Goal: Check status

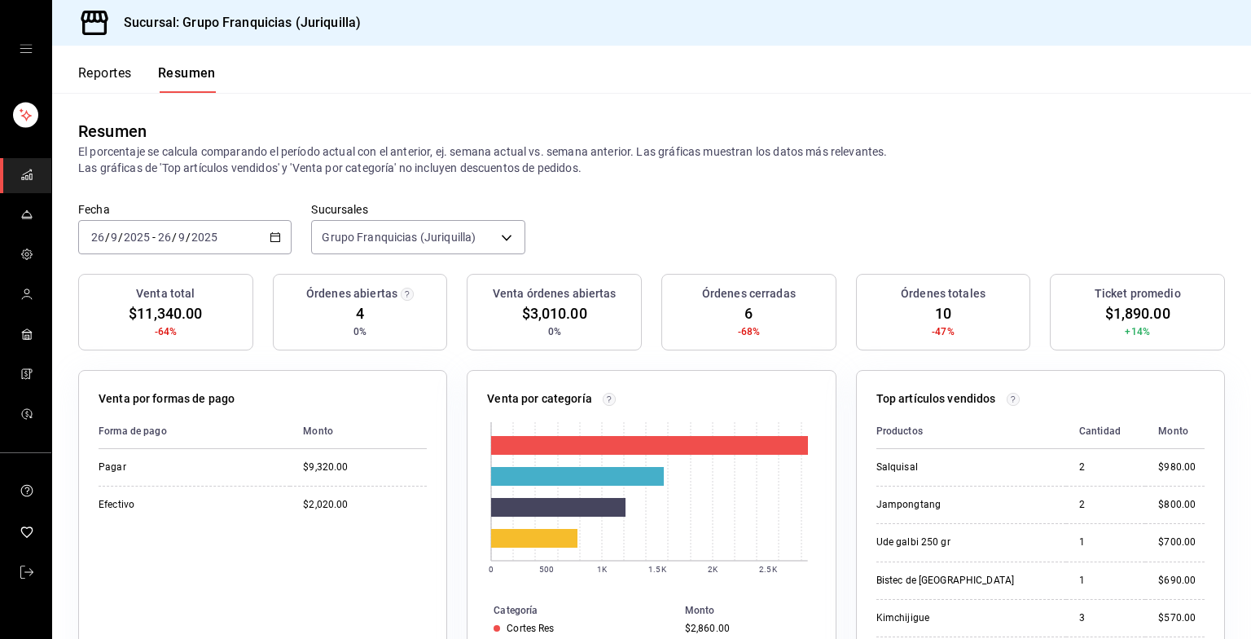
click at [114, 69] on font "Reportes" at bounding box center [105, 73] width 54 height 16
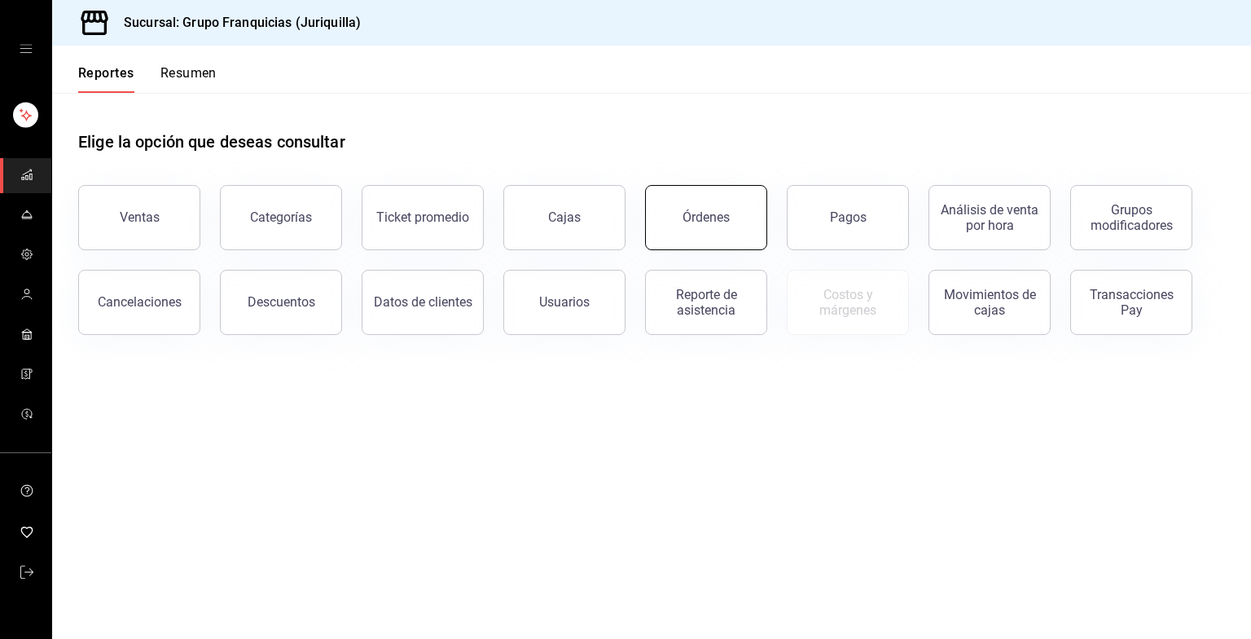
click at [673, 186] on div "Órdenes" at bounding box center [697, 207] width 142 height 85
click at [672, 216] on button "Órdenes" at bounding box center [706, 217] width 122 height 65
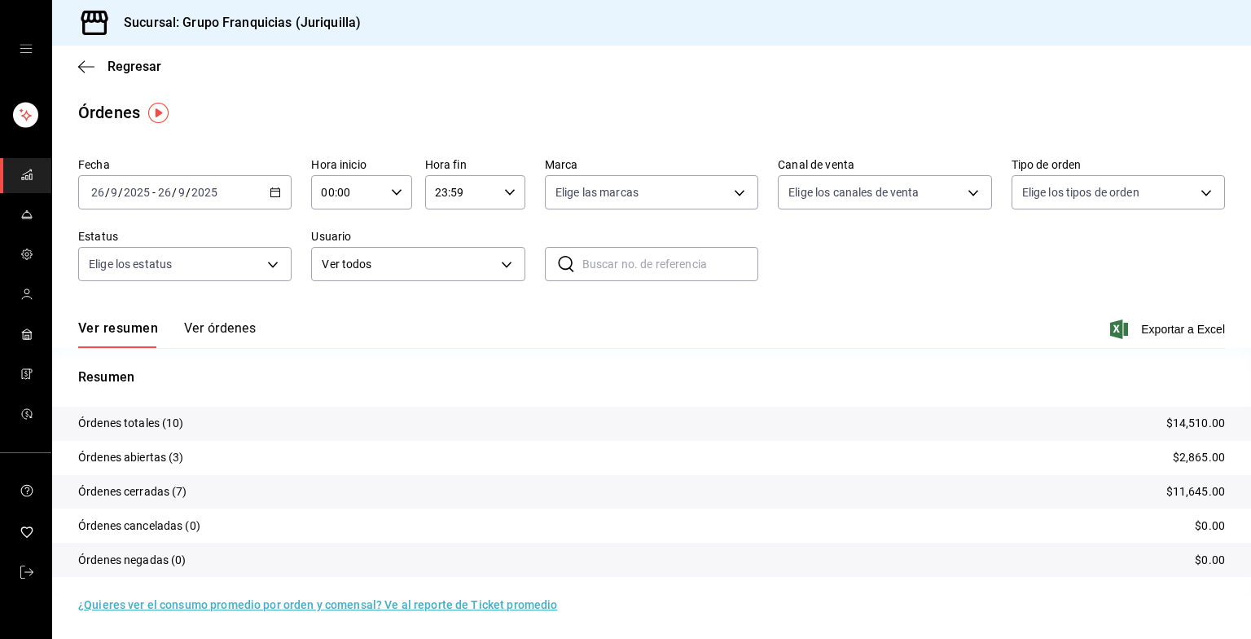
click at [268, 182] on div "[DATE] [DATE] - [DATE] [DATE]" at bounding box center [184, 192] width 213 height 34
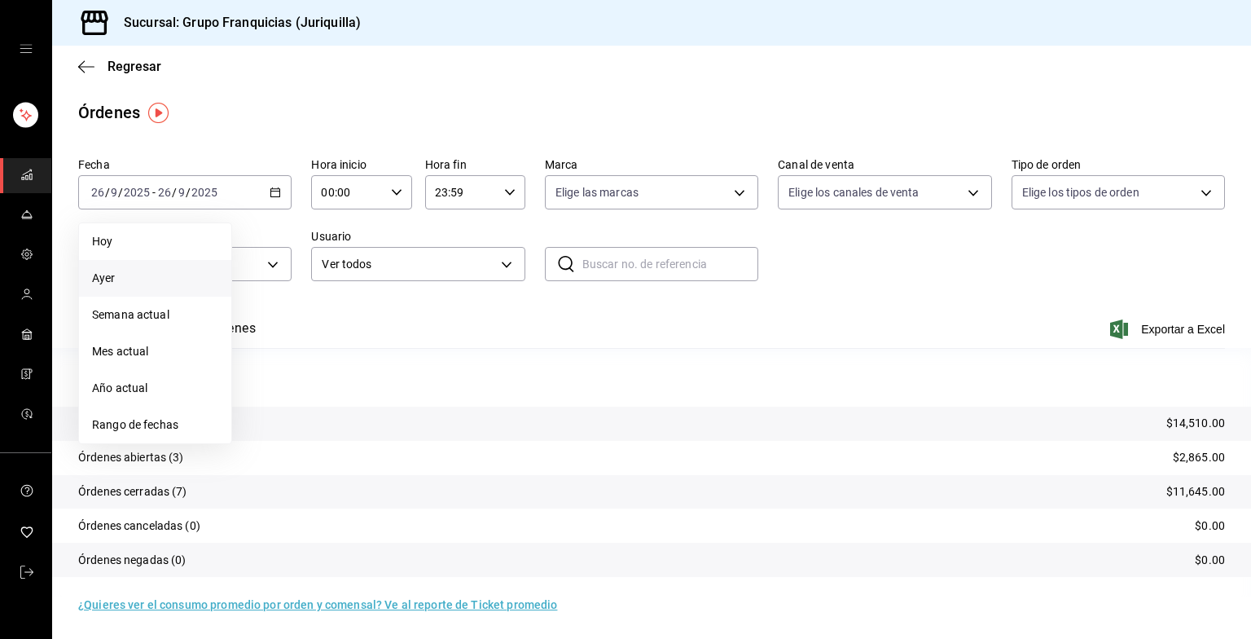
click at [110, 271] on span "Ayer" at bounding box center [155, 278] width 126 height 17
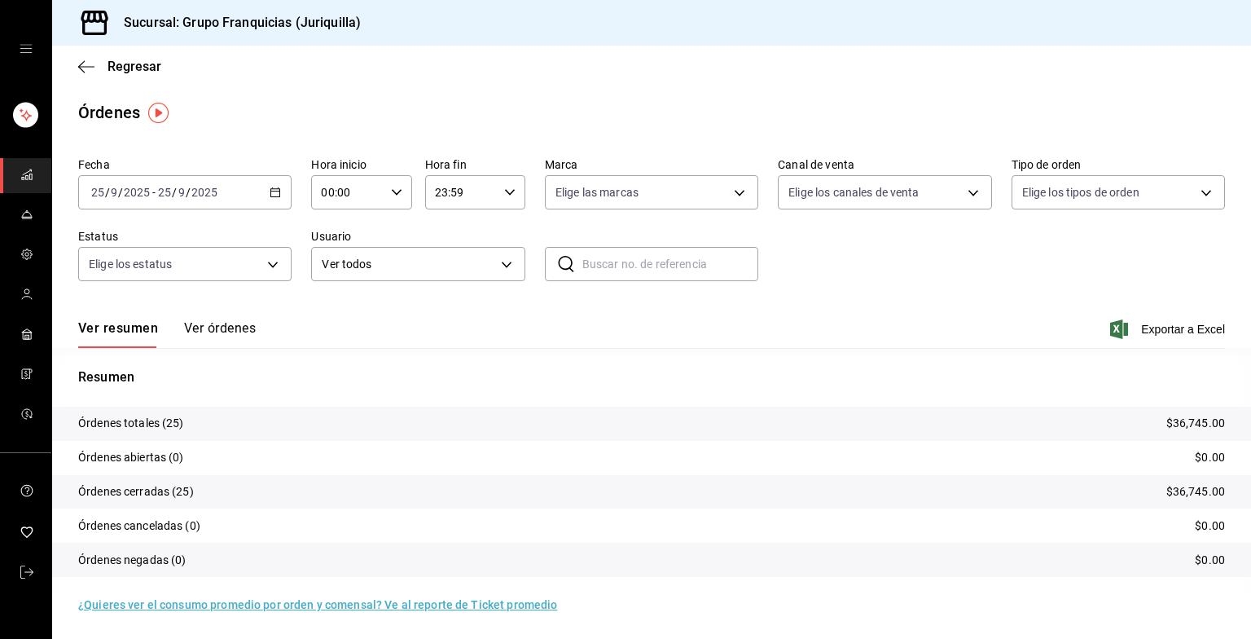
scroll to position [1, 0]
drag, startPoint x: 206, startPoint y: 326, endPoint x: 218, endPoint y: 300, distance: 28.8
click at [218, 300] on div "Ver resumen Ver órdenes Exportar a Excel" at bounding box center [651, 323] width 1147 height 47
click at [240, 331] on button "Ver órdenes" at bounding box center [220, 333] width 72 height 28
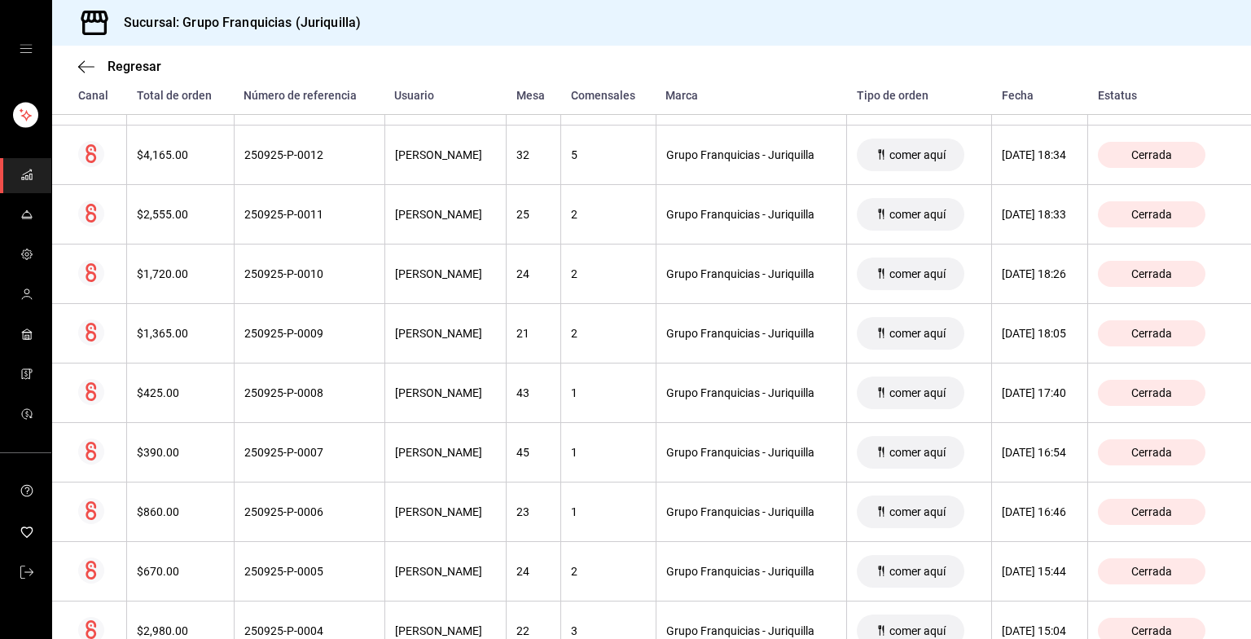
scroll to position [1294, 0]
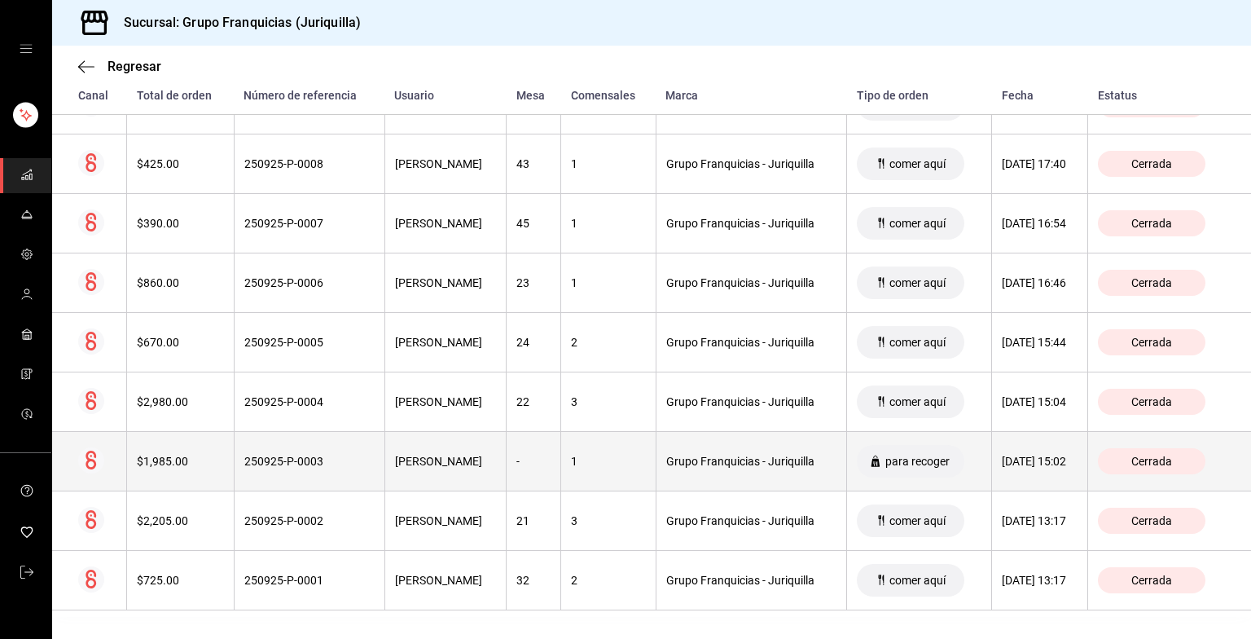
click at [318, 455] on div "250925-P-0003" at bounding box center [309, 461] width 130 height 13
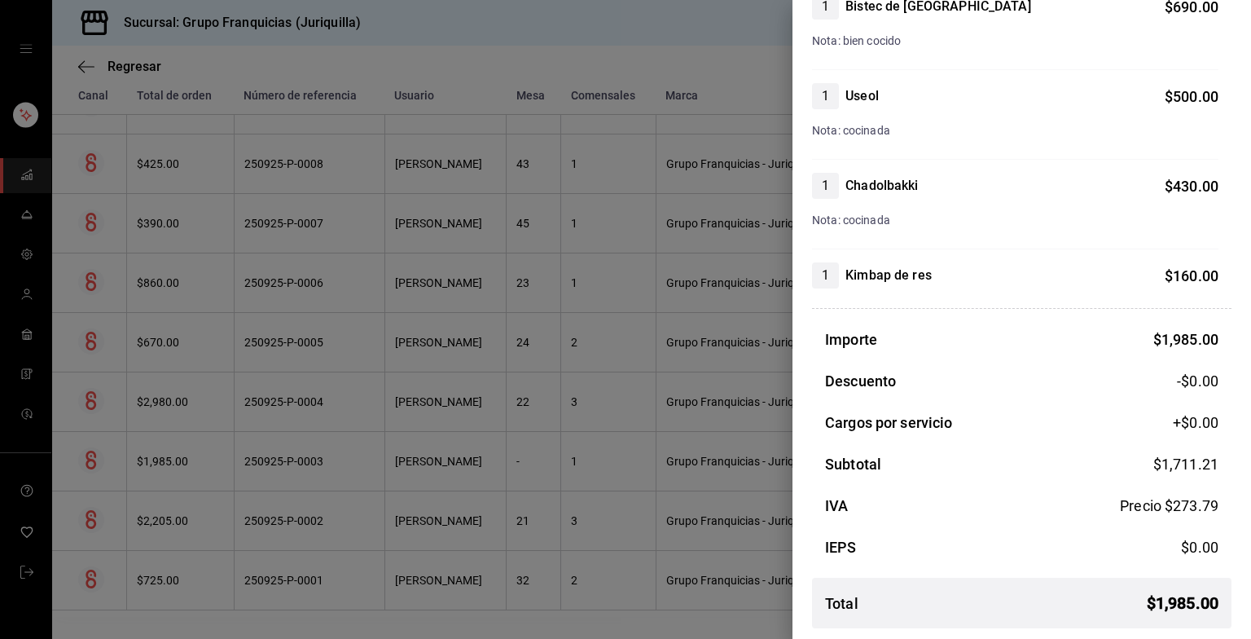
scroll to position [319, 0]
